Goal: Task Accomplishment & Management: Manage account settings

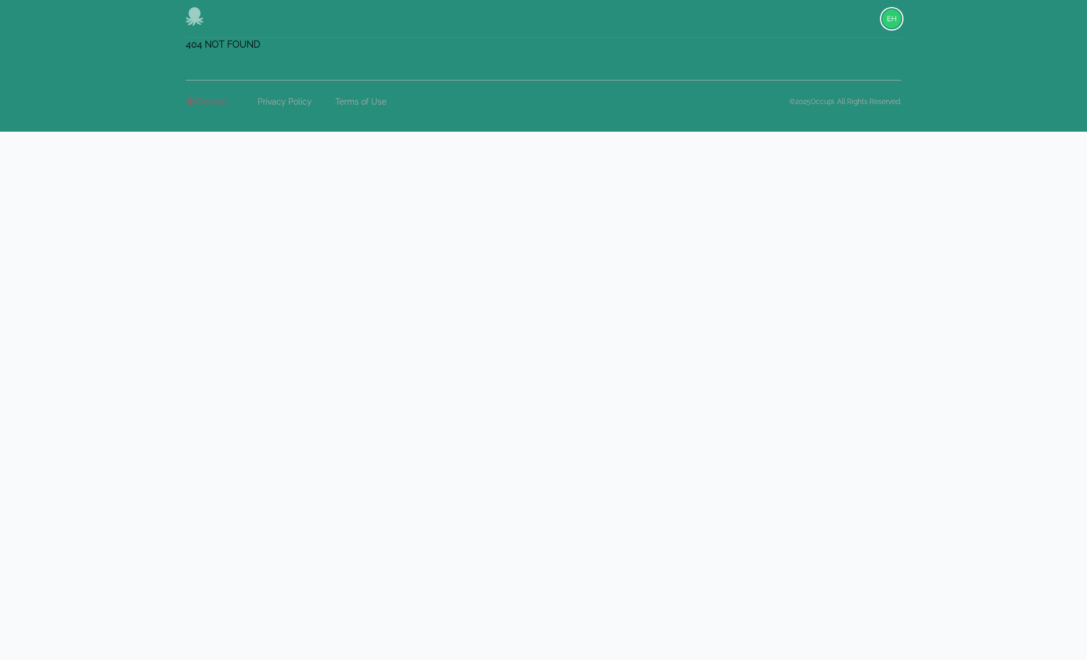
click at [895, 16] on img "button" at bounding box center [891, 18] width 19 height 19
click at [822, 69] on button "Sign out" at bounding box center [844, 64] width 113 height 21
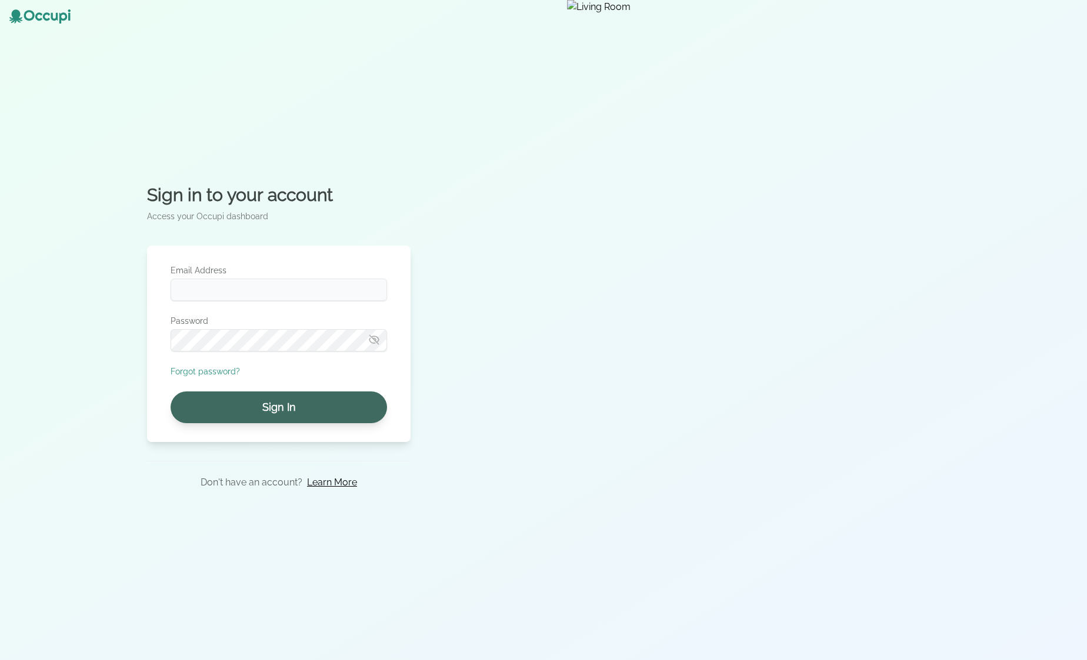
type input "**********"
click at [256, 411] on button "Sign In" at bounding box center [279, 408] width 216 height 32
